Goal: Obtain resource: Download file/media

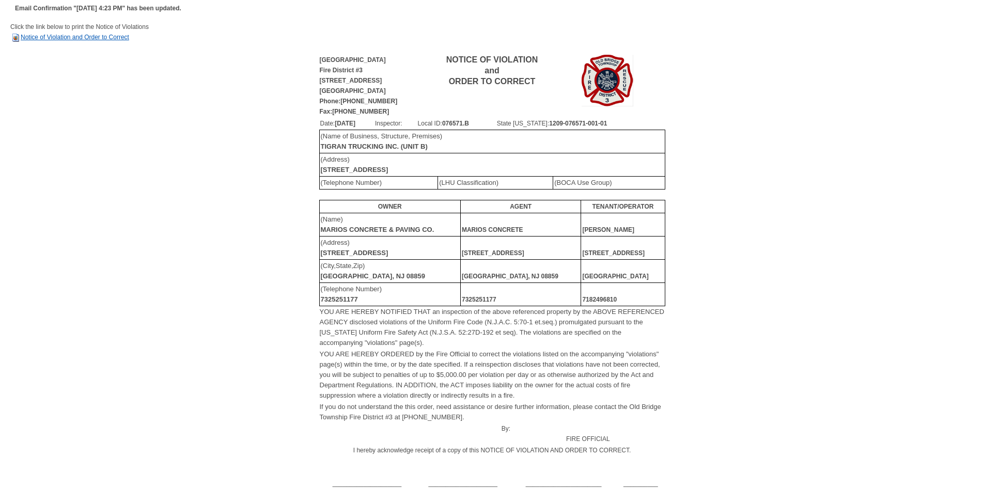
click at [85, 37] on link "Notice of Violation and Order to Correct" at bounding box center [69, 37] width 119 height 7
click at [114, 37] on link "Notice of Violation and Order to Correct" at bounding box center [69, 37] width 119 height 7
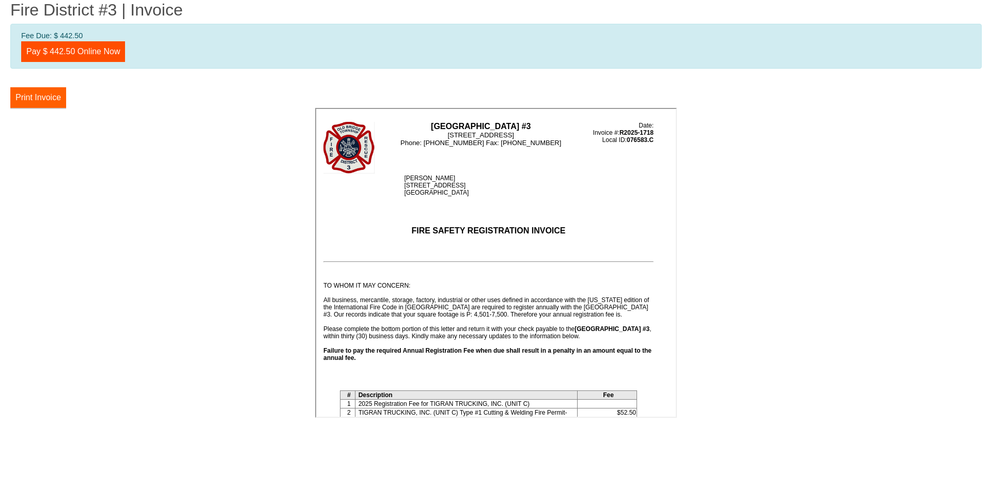
click at [42, 98] on button "Print Invoice" at bounding box center [38, 97] width 56 height 21
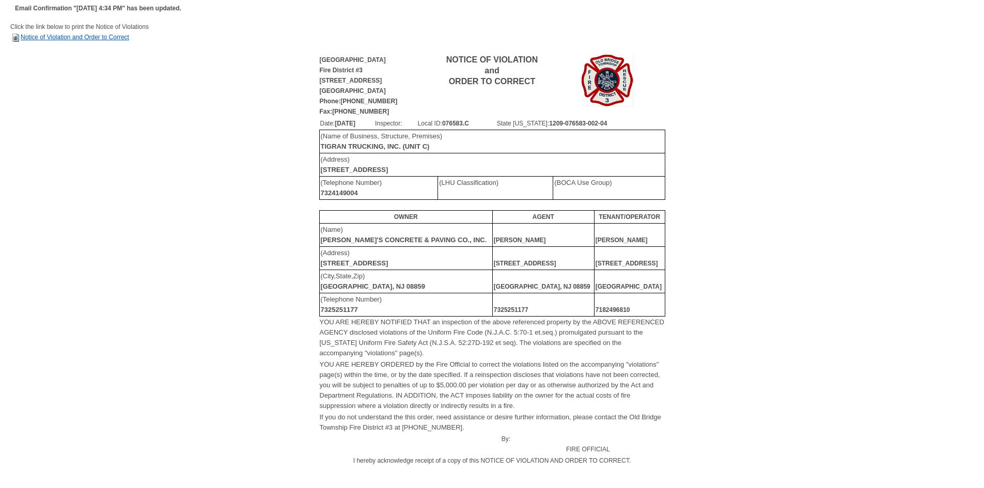
click at [34, 37] on link "Notice of Violation and Order to Correct" at bounding box center [69, 37] width 119 height 7
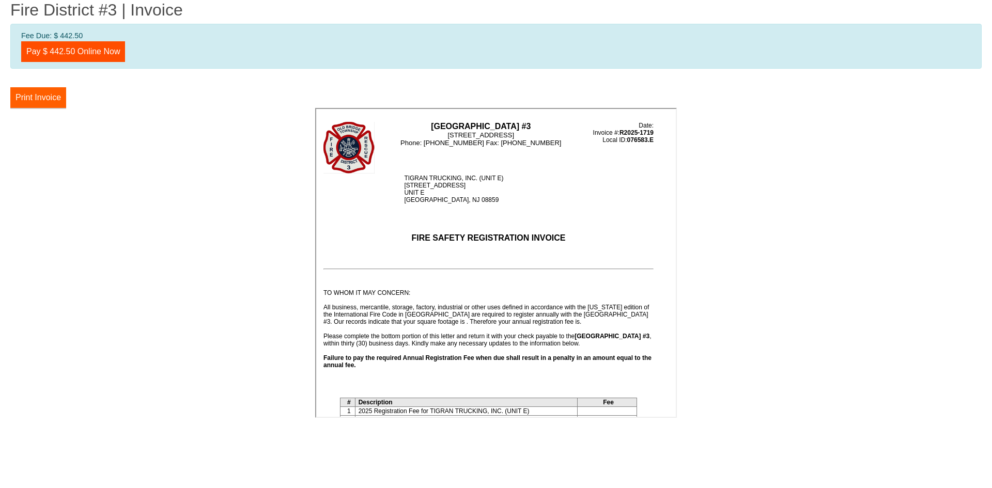
click at [52, 98] on button "Print Invoice" at bounding box center [38, 97] width 56 height 21
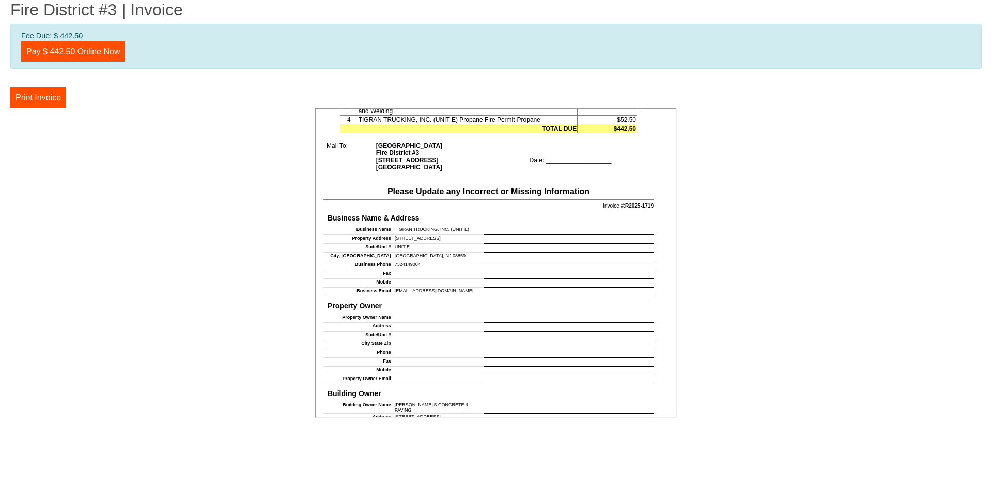
scroll to position [413, 0]
